Goal: Task Accomplishment & Management: Manage account settings

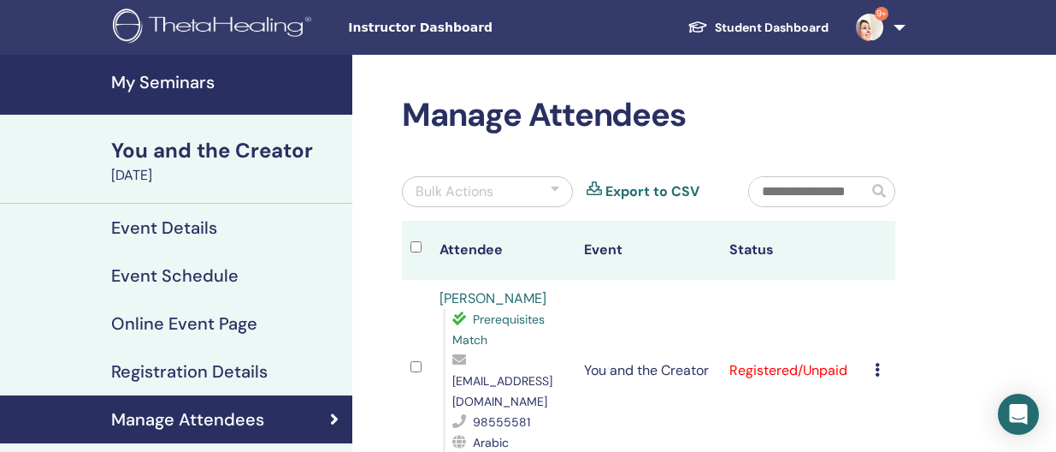
scroll to position [210, 0]
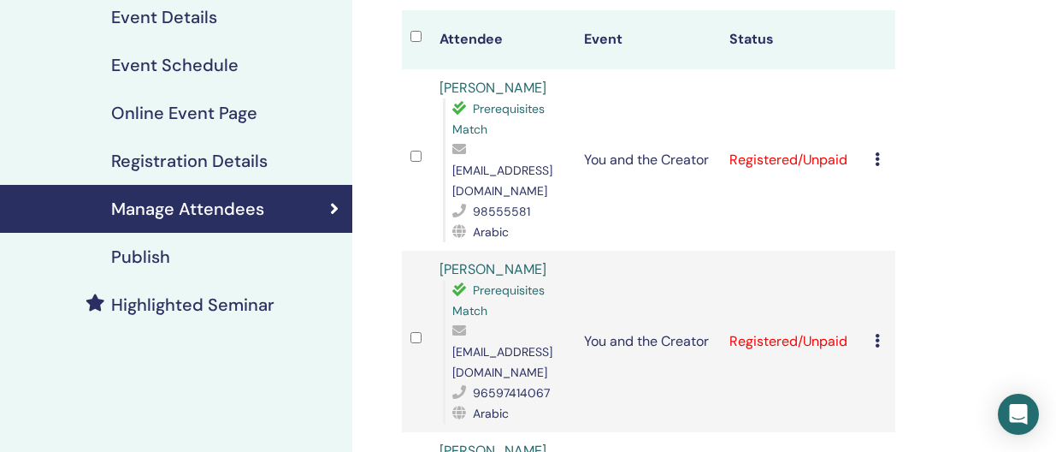
click at [876, 152] on icon at bounding box center [877, 159] width 5 height 14
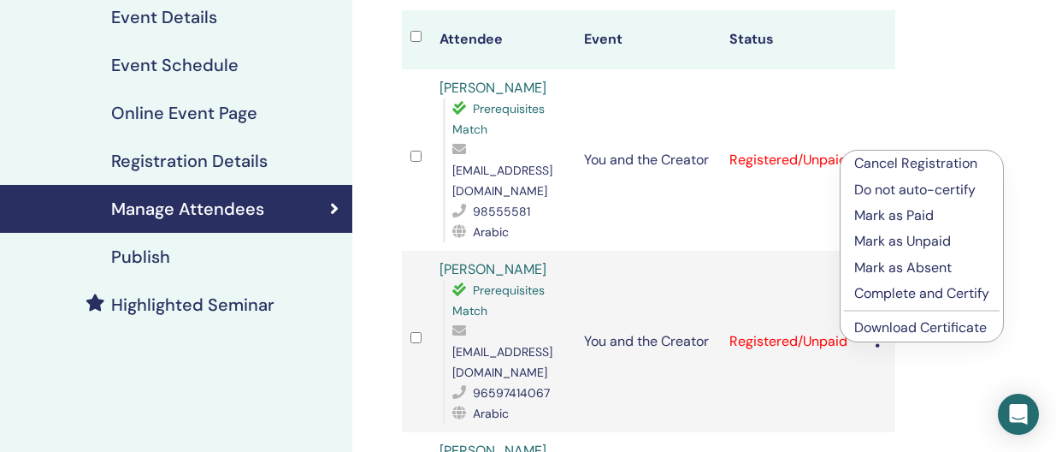
click at [895, 293] on p "Complete and Certify" at bounding box center [922, 293] width 135 height 21
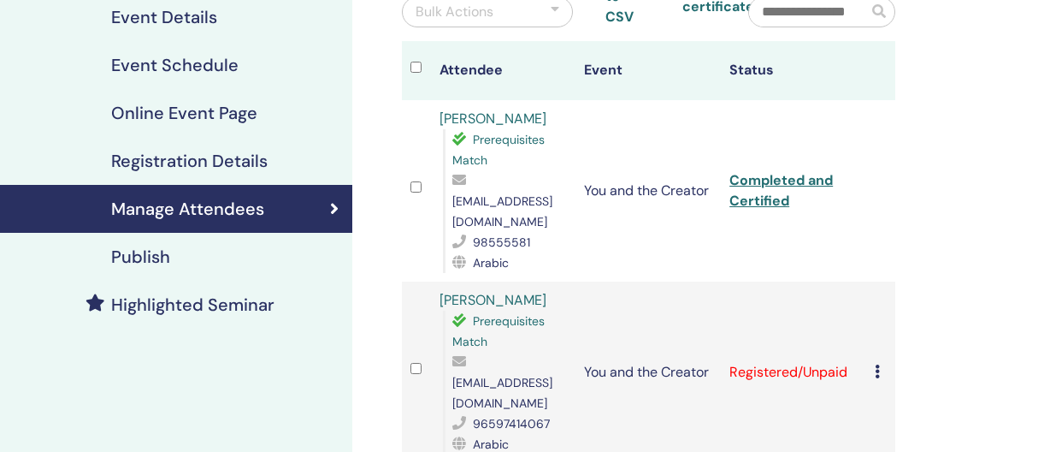
scroll to position [210, 0]
click at [875, 364] on icon at bounding box center [877, 371] width 5 height 14
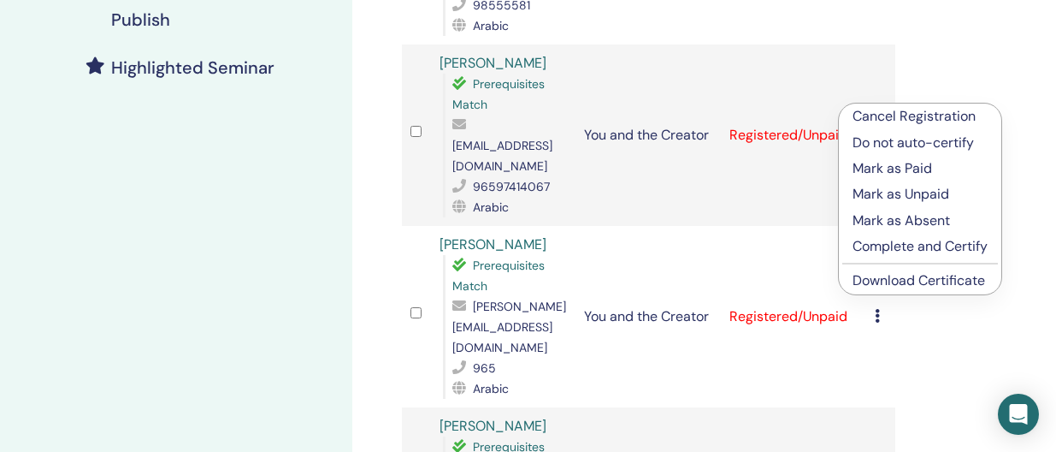
scroll to position [448, 0]
click at [895, 246] on p "Complete and Certify" at bounding box center [920, 245] width 135 height 21
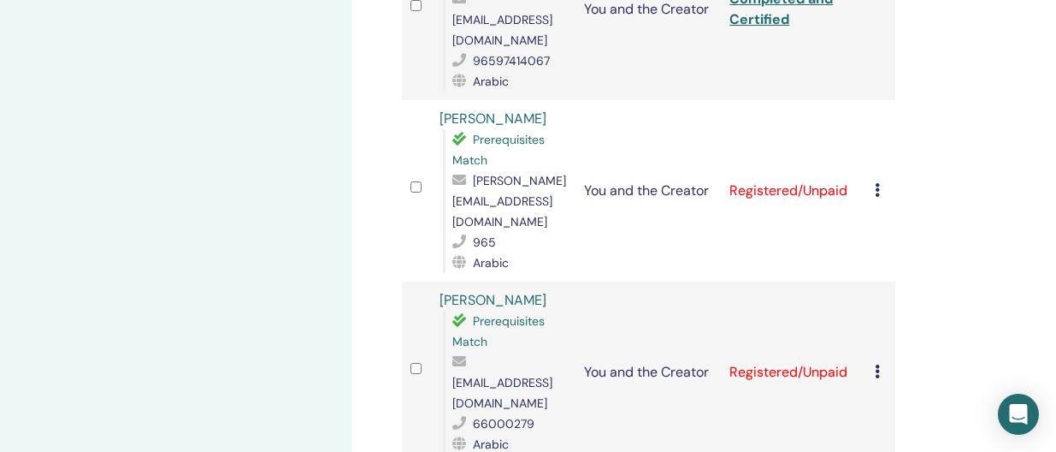
scroll to position [596, 0]
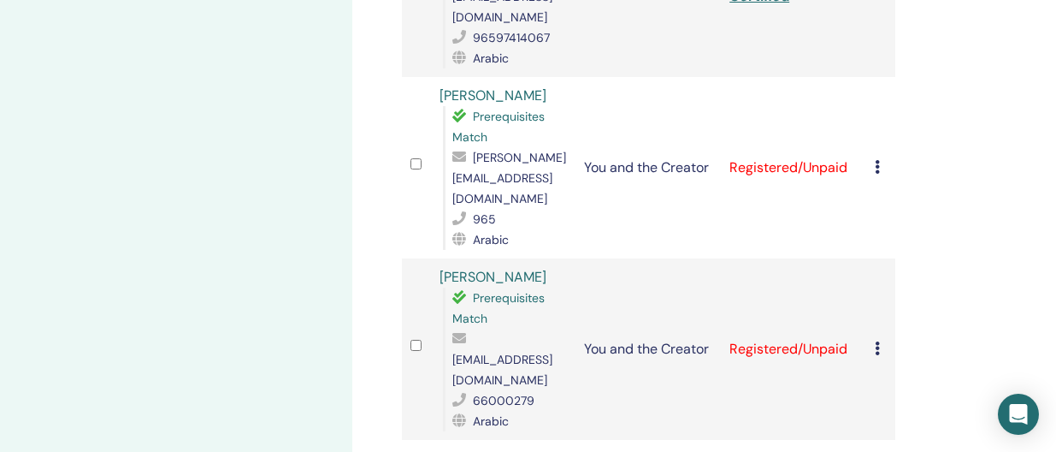
click at [877, 160] on icon at bounding box center [877, 167] width 5 height 14
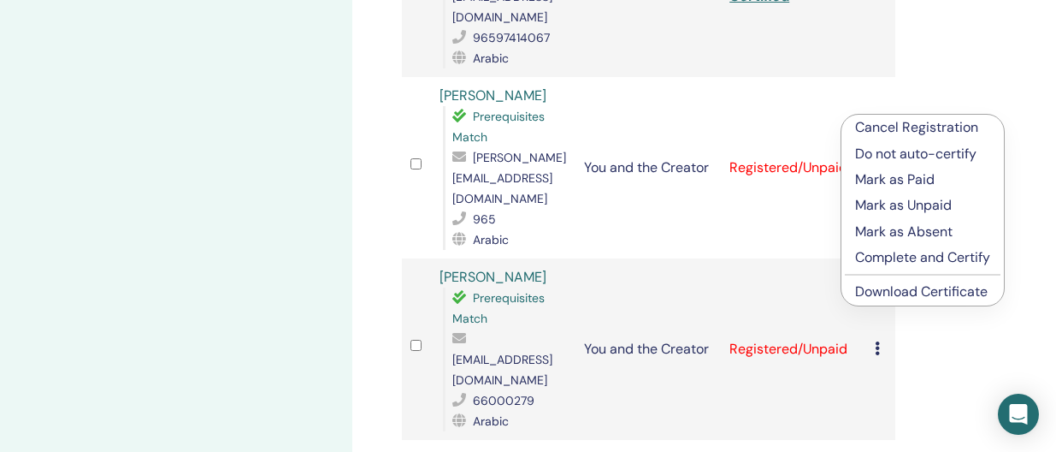
click at [880, 250] on p "Complete and Certify" at bounding box center [922, 257] width 135 height 21
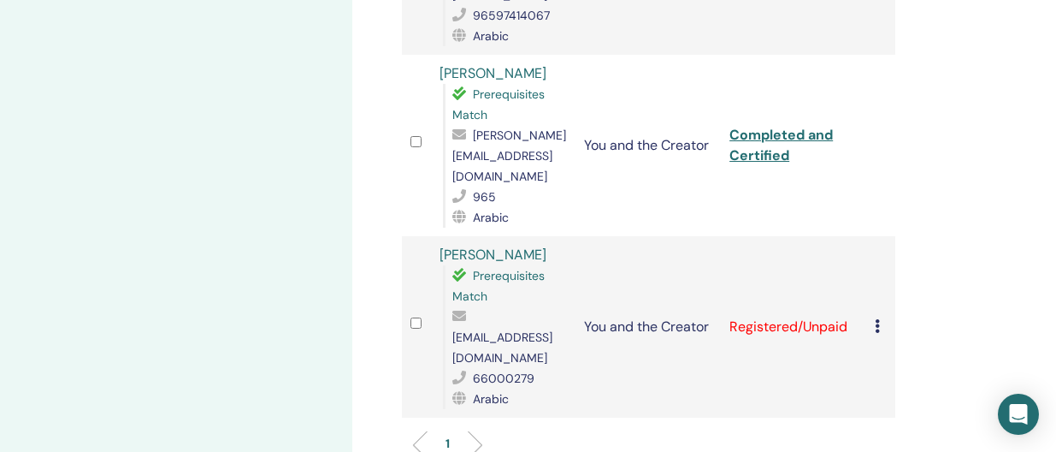
scroll to position [619, 0]
click at [880, 316] on div "Cancel Registration Do not auto-certify Mark as Paid Mark as Unpaid Mark as Abs…" at bounding box center [881, 326] width 12 height 21
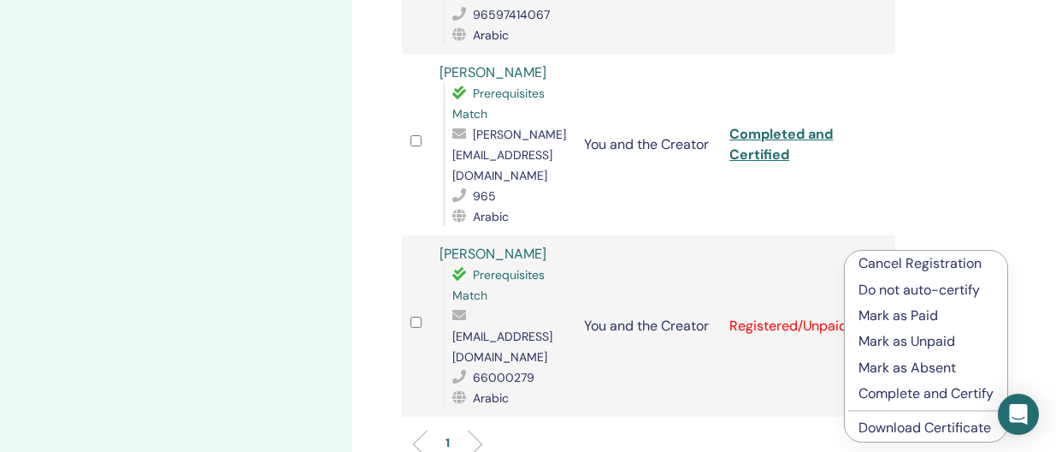
click at [895, 389] on p "Complete and Certify" at bounding box center [926, 393] width 135 height 21
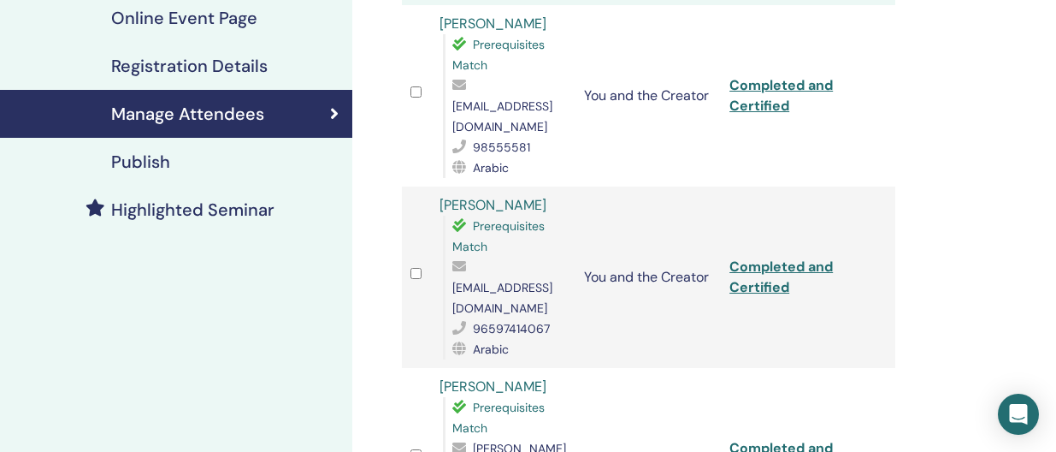
scroll to position [292, 0]
